Goal: Transaction & Acquisition: Purchase product/service

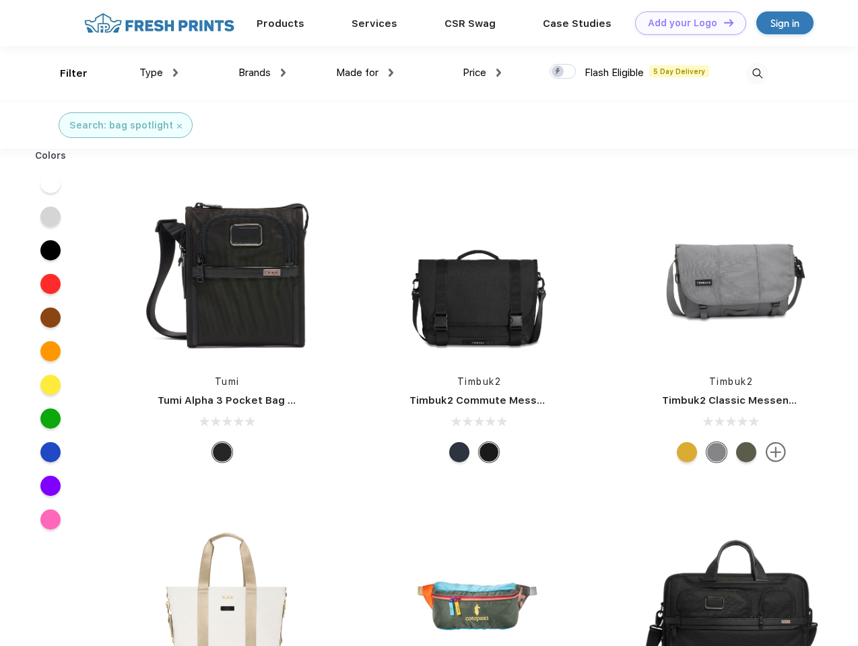
scroll to position [1, 0]
click at [686, 23] on link "Add your Logo Design Tool" at bounding box center [690, 23] width 111 height 24
click at [0, 0] on div "Design Tool" at bounding box center [0, 0] width 0 height 0
click at [723, 22] on link "Add your Logo Design Tool" at bounding box center [690, 23] width 111 height 24
click at [65, 73] on div "Filter" at bounding box center [74, 73] width 28 height 15
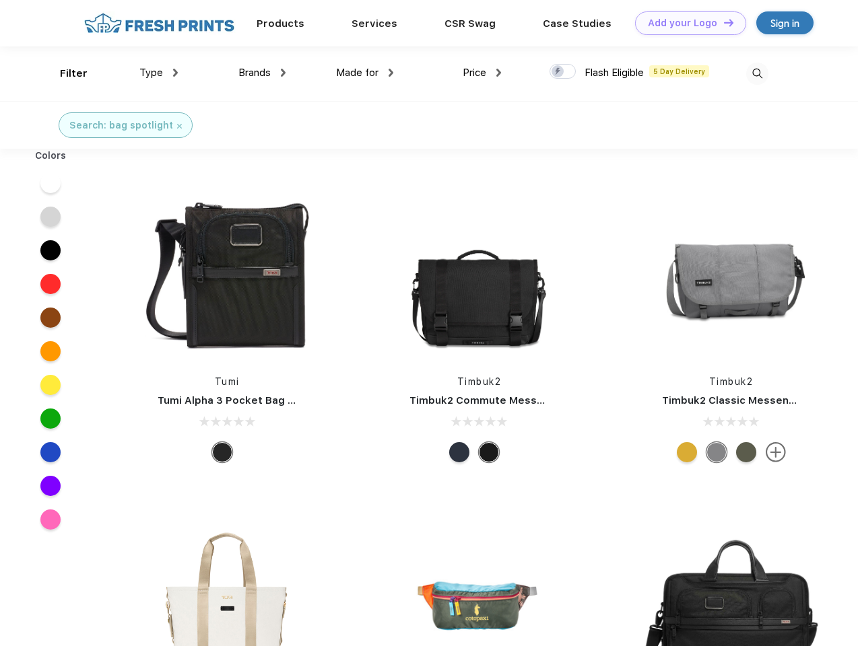
click at [159, 73] on span "Type" at bounding box center [151, 73] width 24 height 12
click at [262, 73] on span "Brands" at bounding box center [254, 73] width 32 height 12
click at [365, 73] on span "Made for" at bounding box center [357, 73] width 42 height 12
click at [482, 73] on span "Price" at bounding box center [475, 73] width 24 height 12
click at [563, 72] on div at bounding box center [562, 71] width 26 height 15
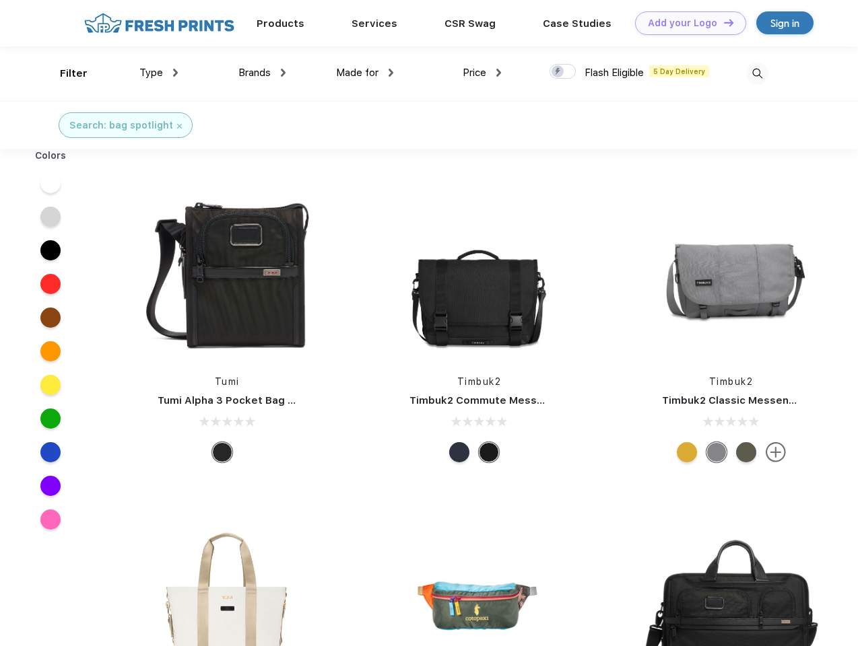
click at [558, 72] on input "checkbox" at bounding box center [553, 67] width 9 height 9
click at [757, 73] on img at bounding box center [757, 74] width 22 height 22
